Goal: Task Accomplishment & Management: Manage account settings

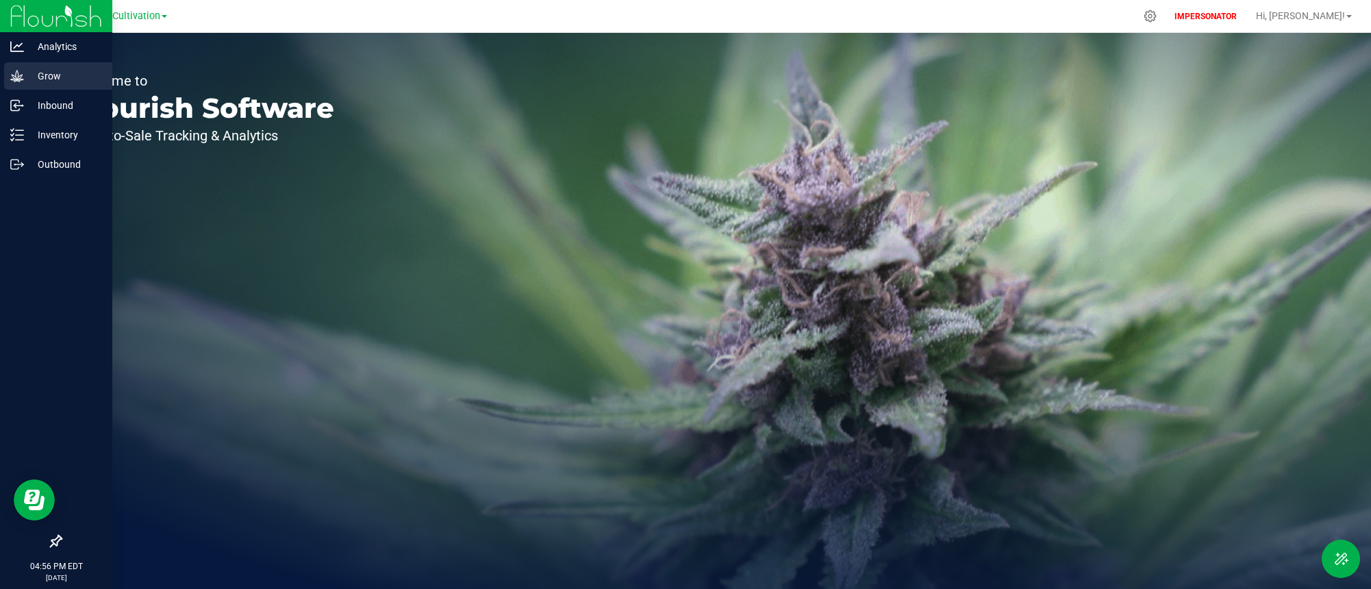
click at [22, 75] on icon at bounding box center [16, 76] width 13 height 12
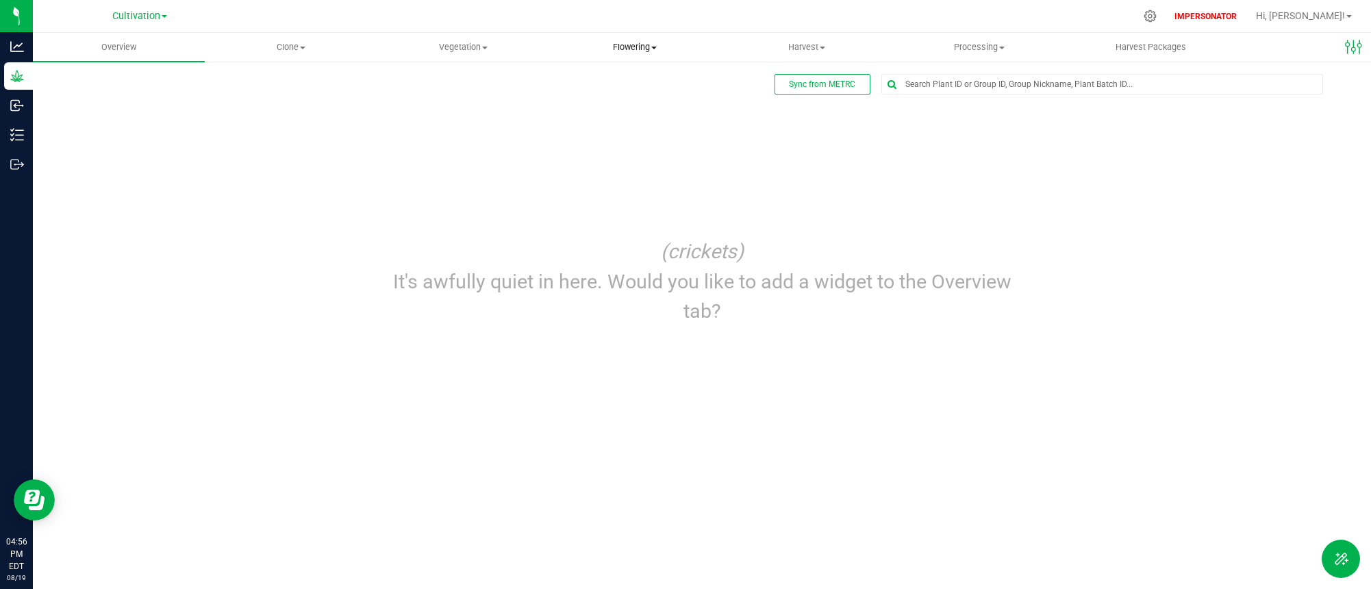
click at [628, 47] on span "Flowering" at bounding box center [635, 47] width 170 height 12
click at [626, 94] on span "Flowering groups" at bounding box center [606, 99] width 114 height 12
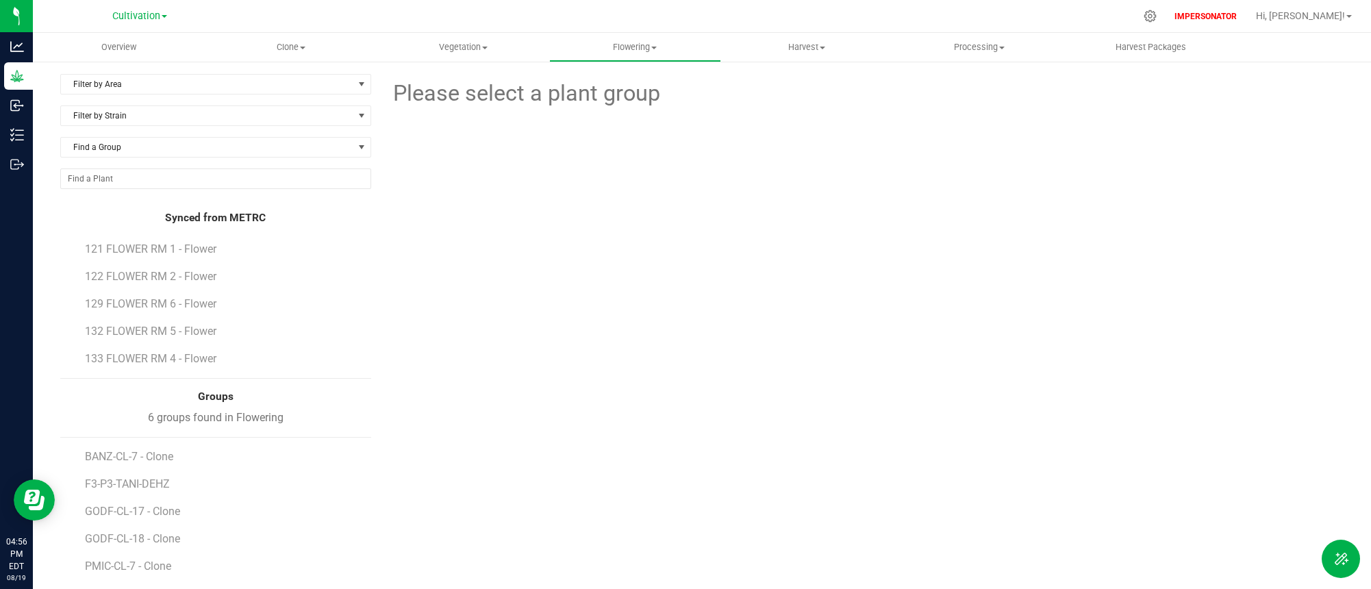
scroll to position [38, 0]
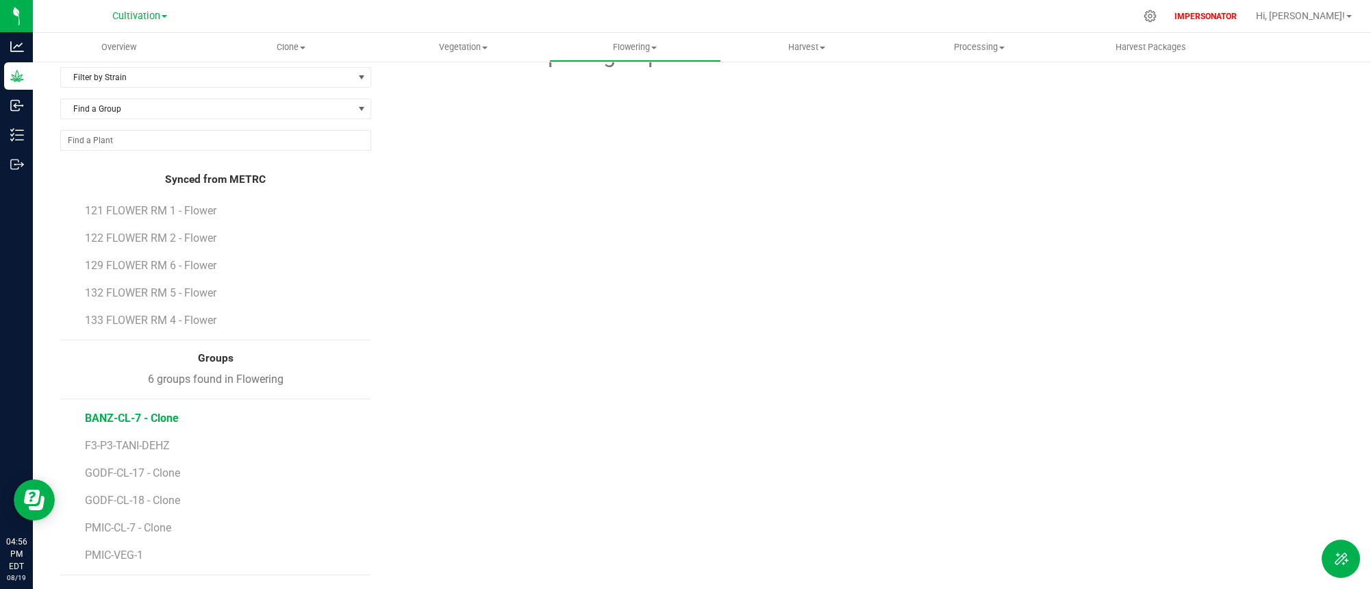
click at [156, 421] on span "BANZ-CL-7 - Clone" at bounding box center [132, 417] width 94 height 13
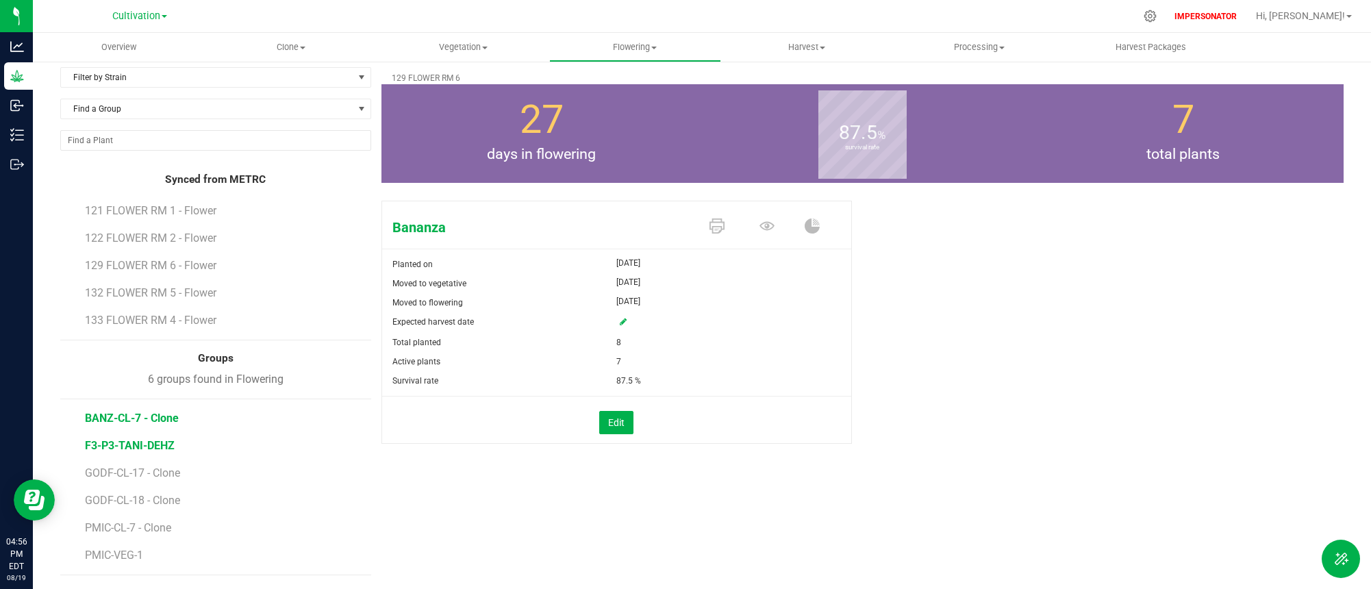
click at [155, 446] on span "F3-P3-TANI-DEHZ" at bounding box center [130, 445] width 90 height 13
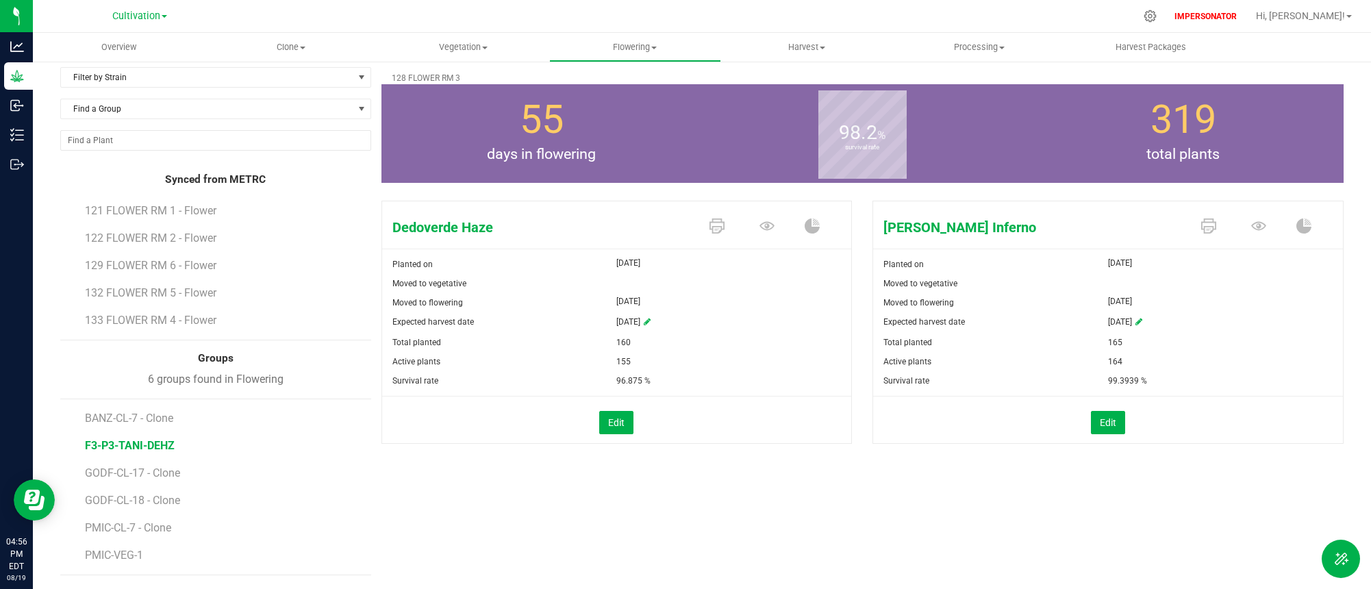
drag, startPoint x: 394, startPoint y: 225, endPoint x: 647, endPoint y: 242, distance: 253.9
click at [648, 242] on div "Dedoverde Haze" at bounding box center [617, 224] width 470 height 47
click at [797, 305] on div "[DATE]" at bounding box center [733, 301] width 235 height 16
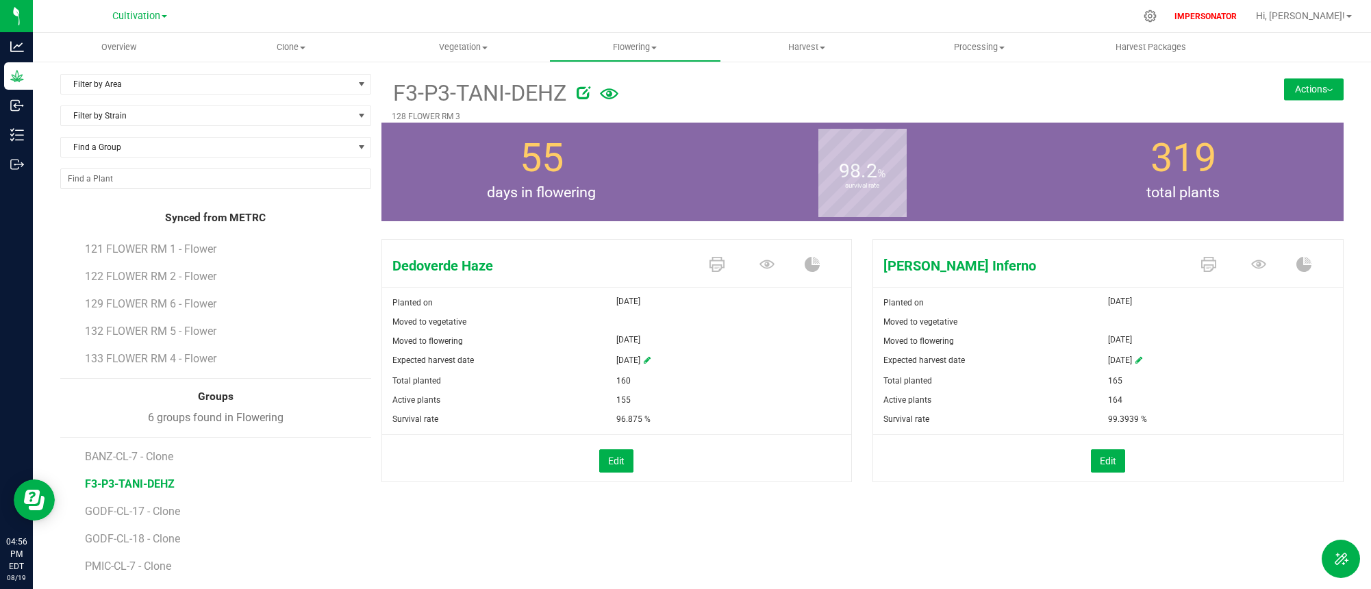
click at [1319, 96] on button "Actions" at bounding box center [1314, 89] width 60 height 22
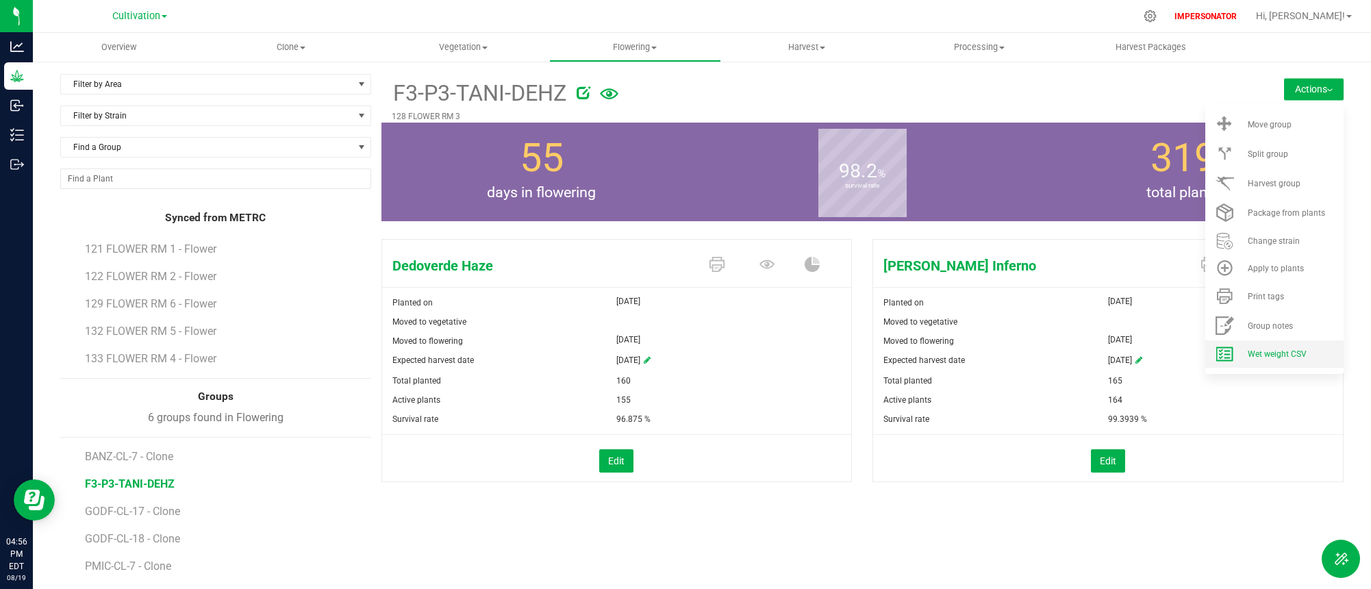
click at [1306, 349] on div "Wet weight CSV" at bounding box center [1293, 354] width 93 height 10
click at [811, 48] on span "Harvest" at bounding box center [807, 47] width 170 height 12
click at [786, 78] on span "Harvests" at bounding box center [759, 83] width 76 height 12
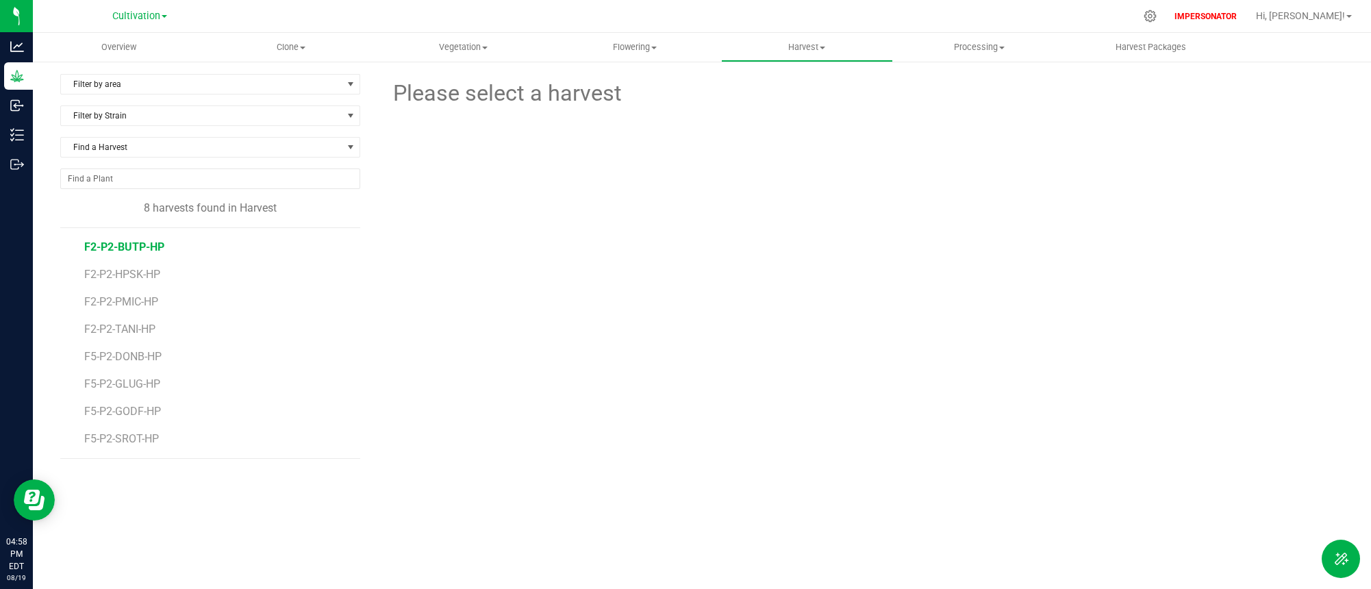
click at [142, 247] on span "F2-P2-BUTP-HP" at bounding box center [124, 246] width 80 height 13
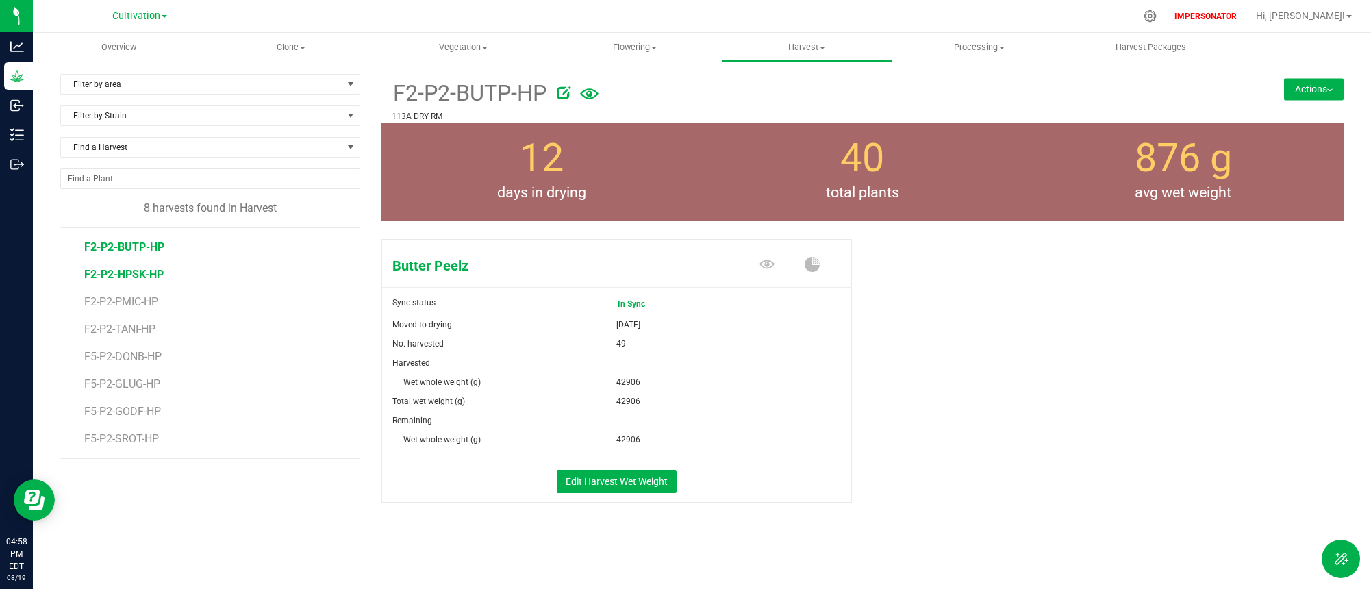
click at [139, 270] on span "F2-P2-HPSK-HP" at bounding box center [123, 274] width 79 height 13
click at [141, 304] on span "F2-P2-PMIC-HP" at bounding box center [123, 301] width 79 height 13
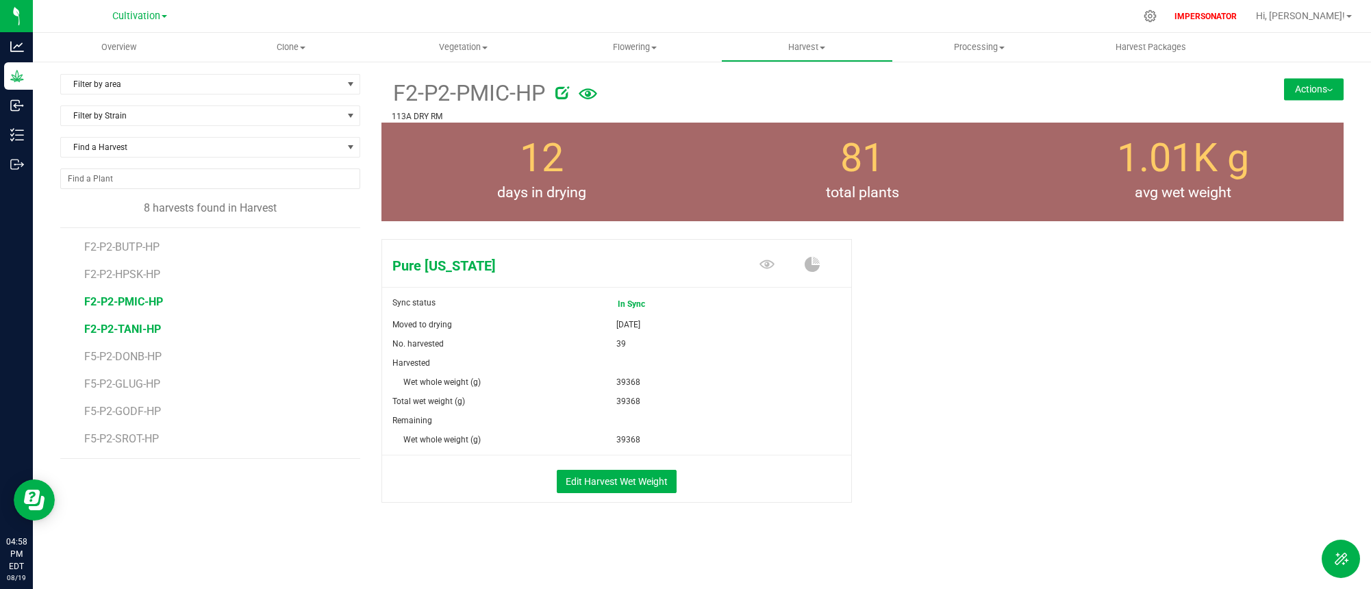
click at [147, 332] on span "F2-P2-TANI-HP" at bounding box center [122, 328] width 77 height 13
click at [139, 351] on span "F5-P2-DONB-HP" at bounding box center [124, 356] width 81 height 13
click at [1330, 82] on button "Actions" at bounding box center [1314, 89] width 60 height 22
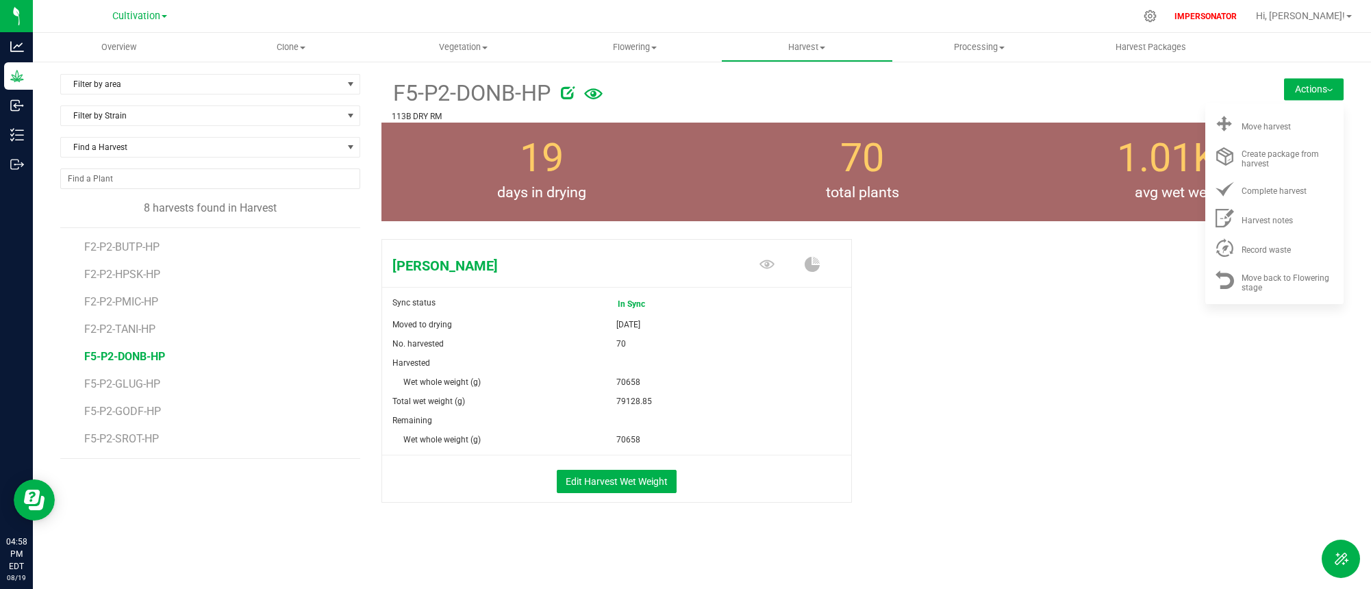
click at [1183, 336] on div "[PERSON_NAME] Sync status In Sync Moved to drying [DATE] No. harvested 70 Harve…" at bounding box center [862, 385] width 963 height 304
click at [622, 492] on button "Edit Harvest Wet Weight" at bounding box center [617, 481] width 120 height 23
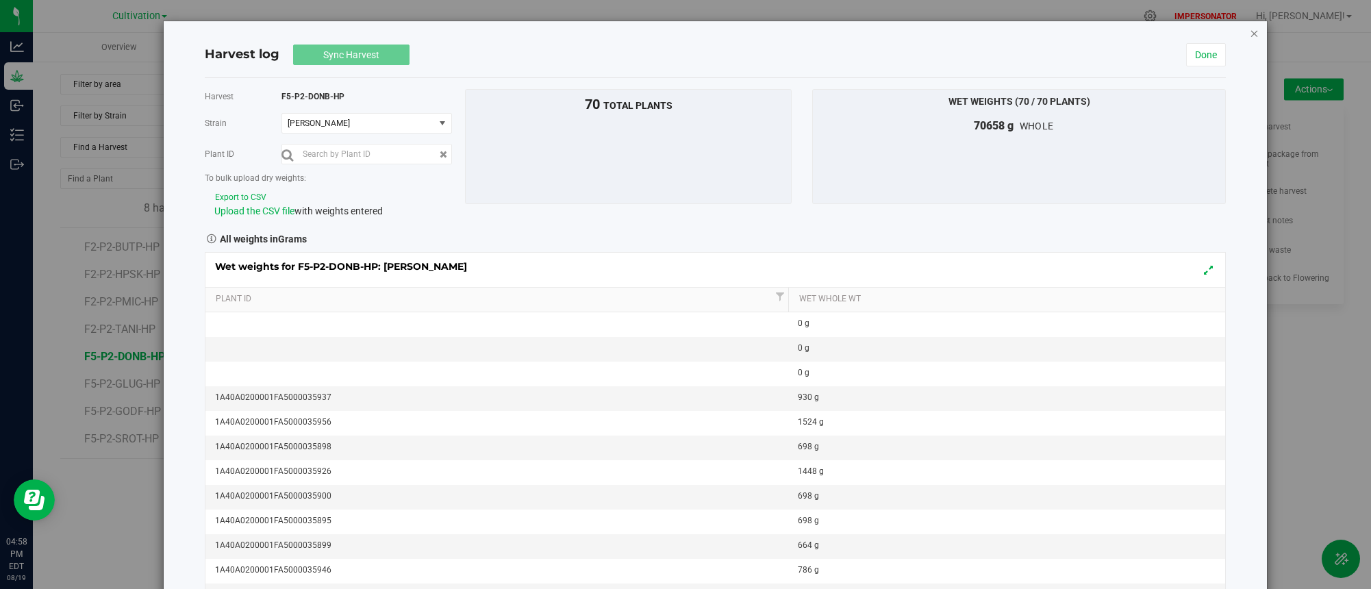
click at [1256, 36] on icon "button" at bounding box center [1254, 33] width 10 height 16
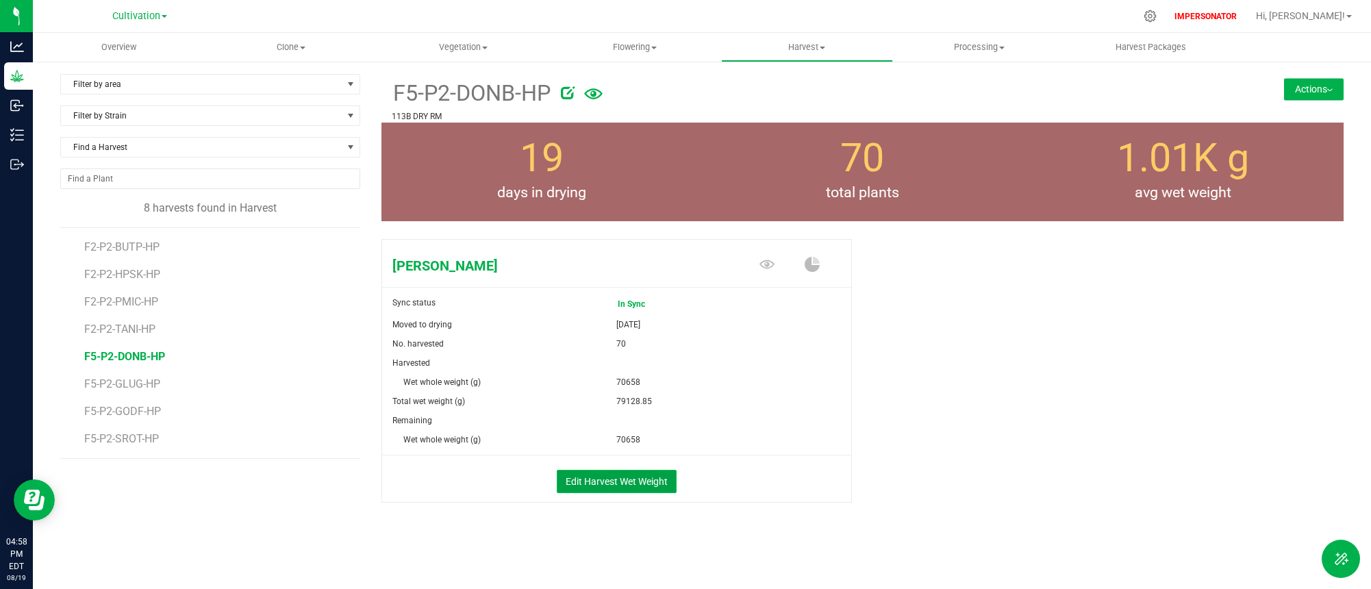
click at [618, 481] on button "Edit Harvest Wet Weight" at bounding box center [617, 481] width 120 height 23
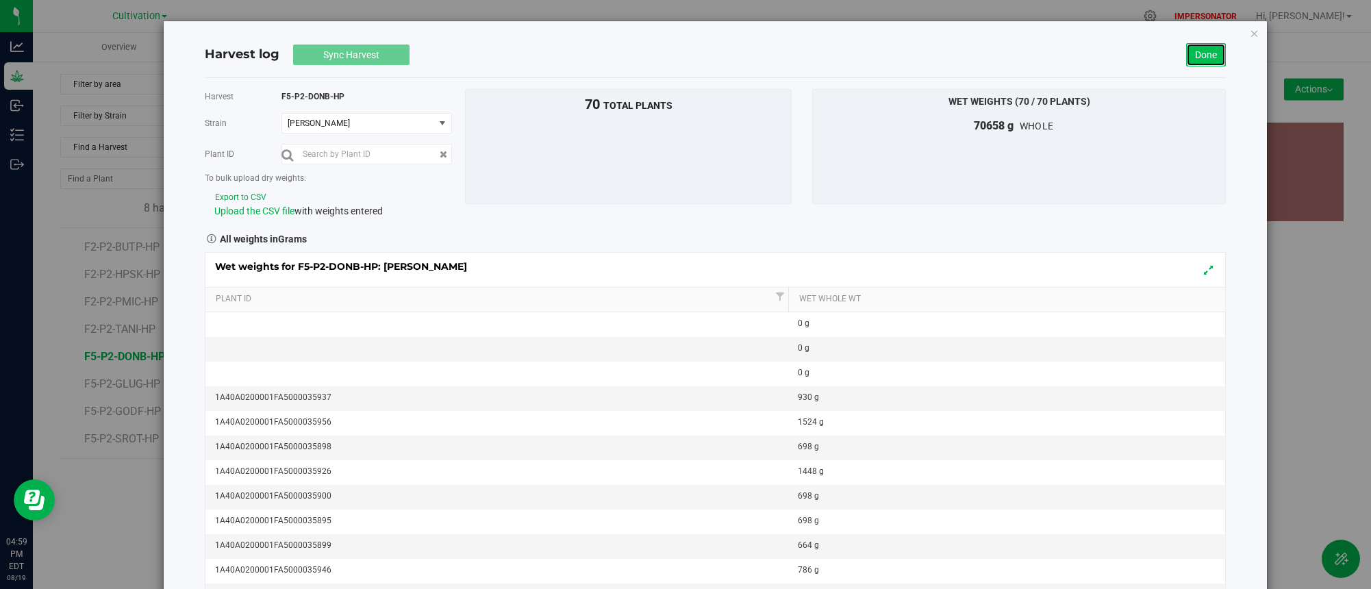
click at [1217, 50] on link "Done" at bounding box center [1206, 54] width 40 height 23
